Goal: Navigation & Orientation: Understand site structure

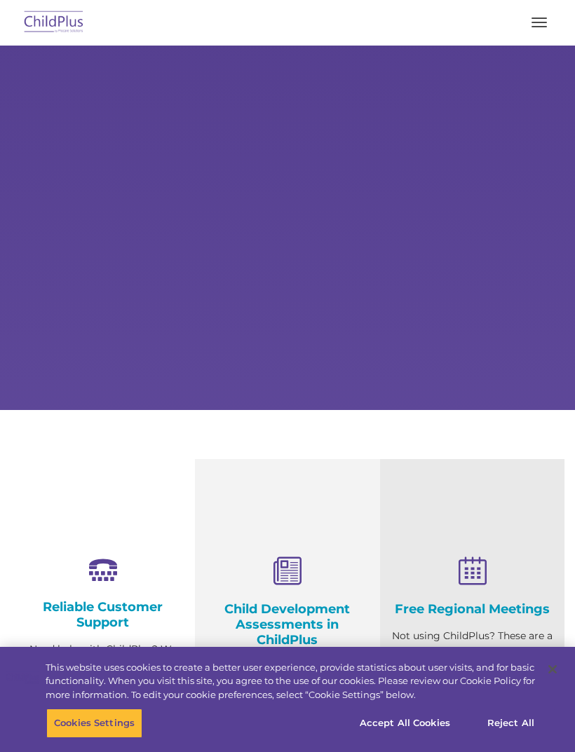
select select "MEDIUM"
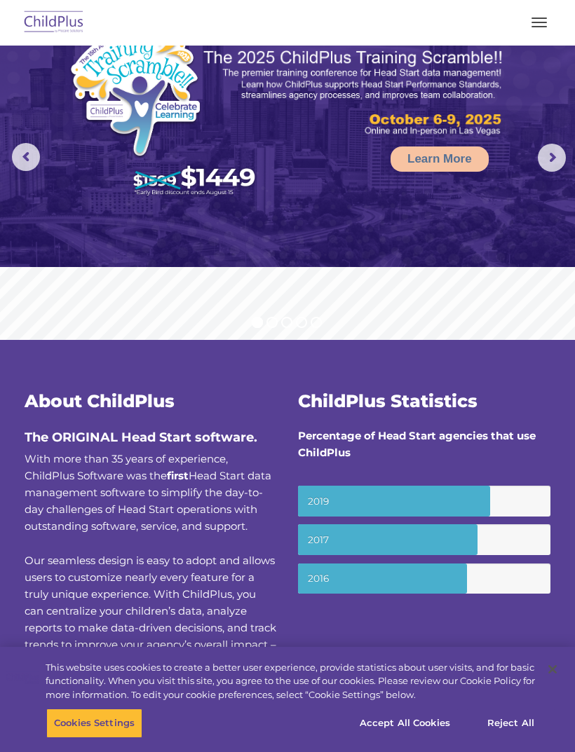
click at [546, 23] on button "button" at bounding box center [538, 22] width 29 height 22
click at [535, 27] on button "button" at bounding box center [538, 22] width 29 height 22
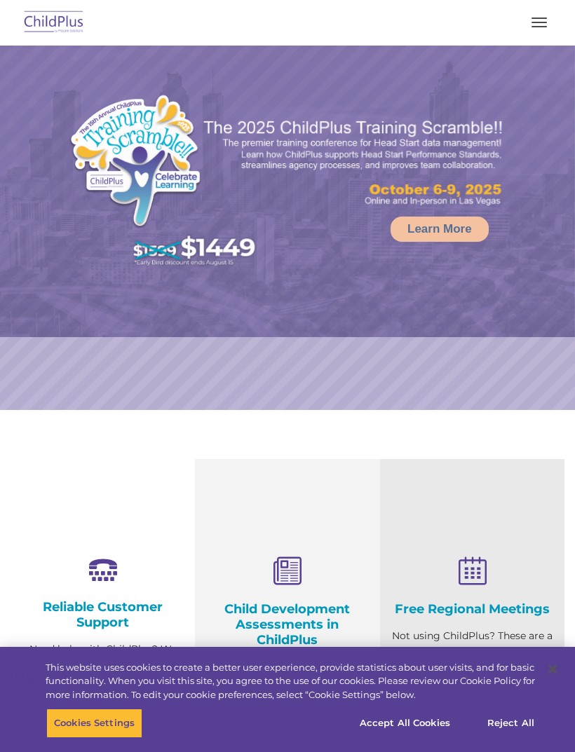
select select "MEDIUM"
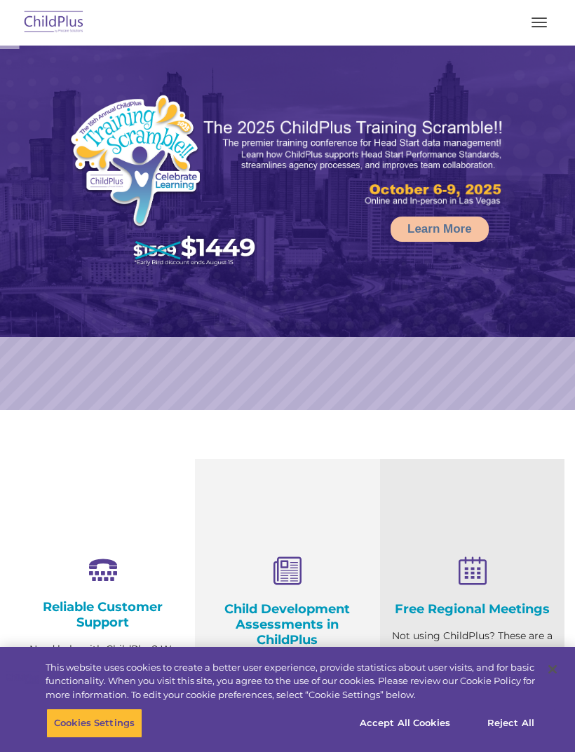
click at [549, 27] on button "button" at bounding box center [538, 22] width 29 height 22
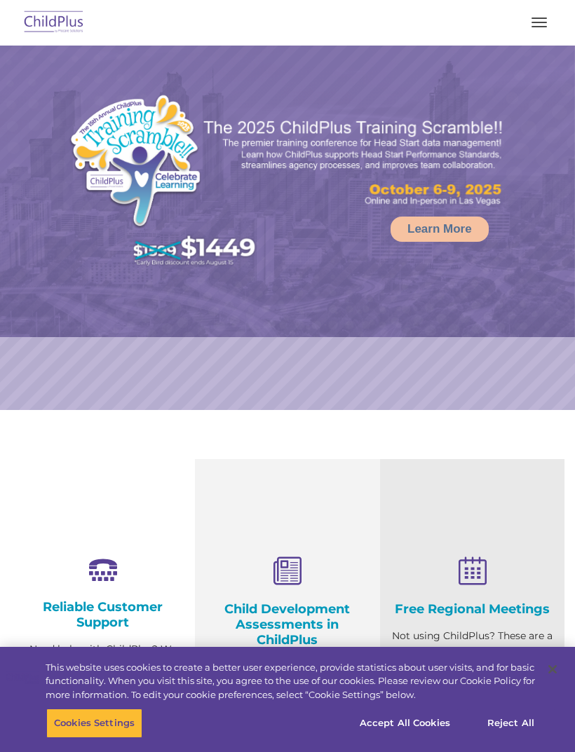
select select "MEDIUM"
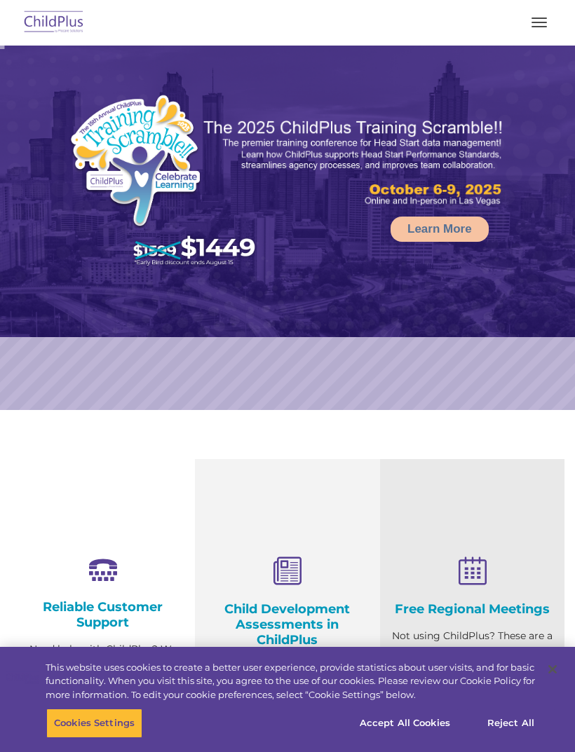
click at [550, 16] on button "button" at bounding box center [538, 22] width 29 height 22
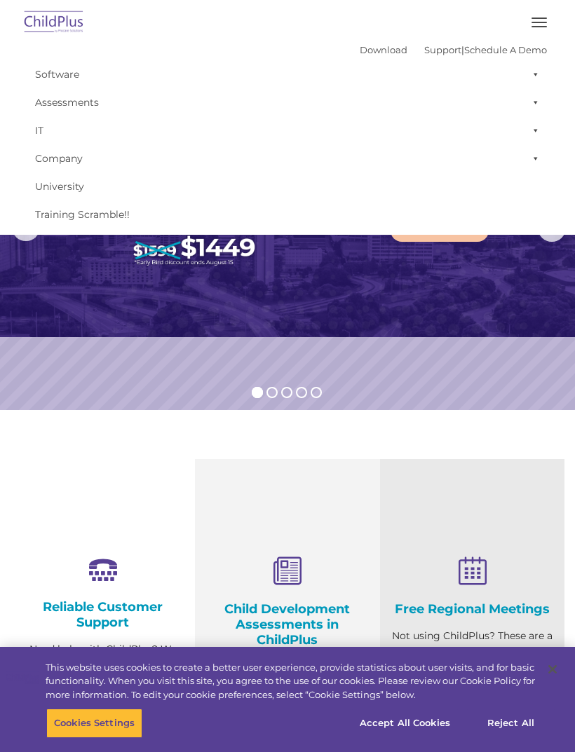
click at [531, 19] on button "button" at bounding box center [538, 22] width 29 height 22
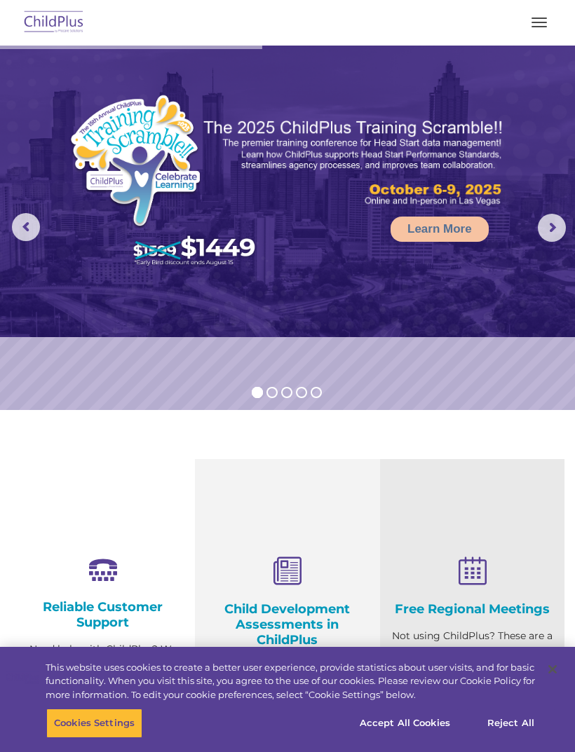
click at [548, 19] on button "button" at bounding box center [538, 22] width 29 height 22
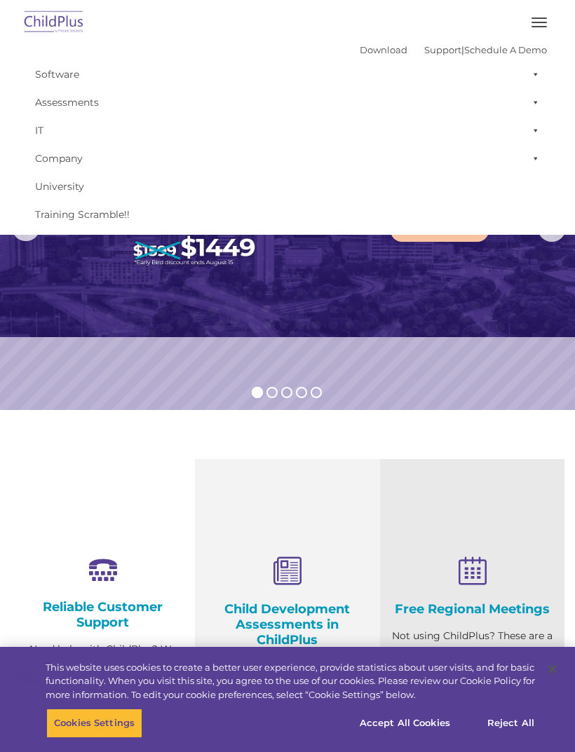
click at [551, 27] on button "button" at bounding box center [538, 22] width 29 height 22
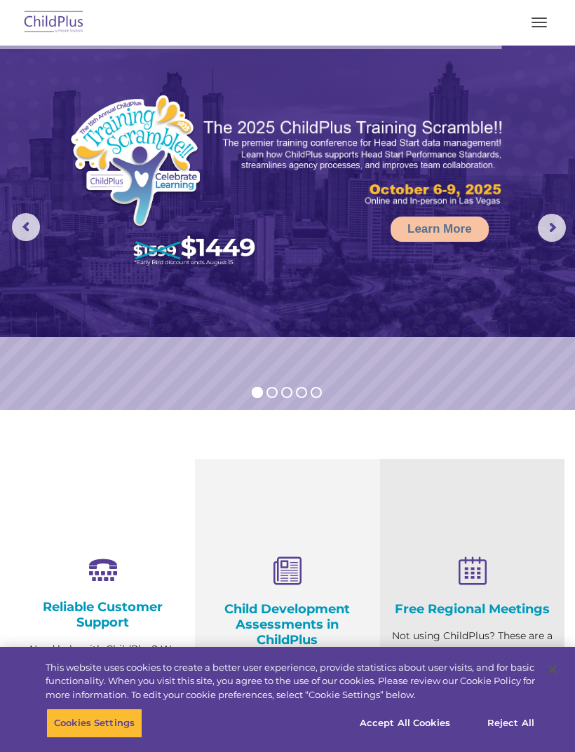
click at [548, 18] on button "button" at bounding box center [538, 22] width 29 height 22
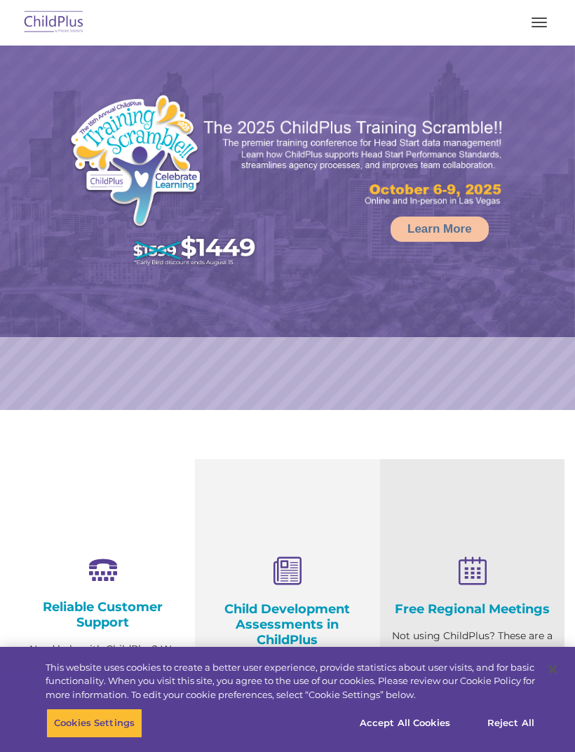
select select "MEDIUM"
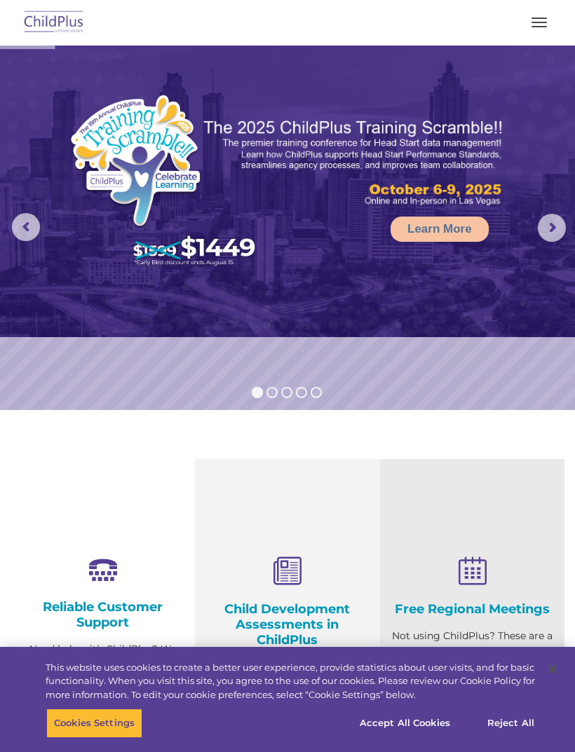
click at [536, 26] on span "button" at bounding box center [538, 26] width 15 height 1
